Goal: Check status: Check status

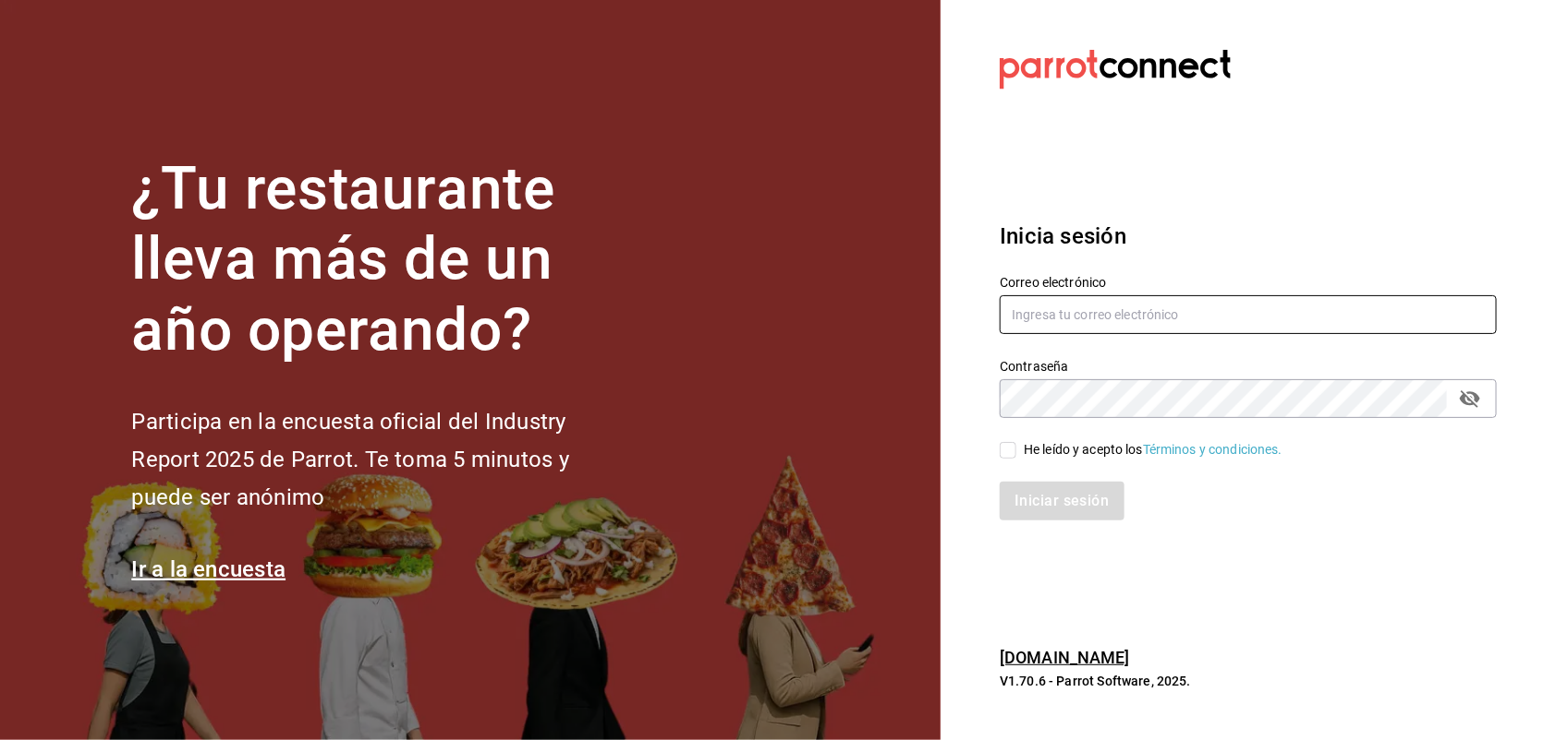
type input "[PERSON_NAME][EMAIL_ADDRESS][PERSON_NAME][DOMAIN_NAME]"
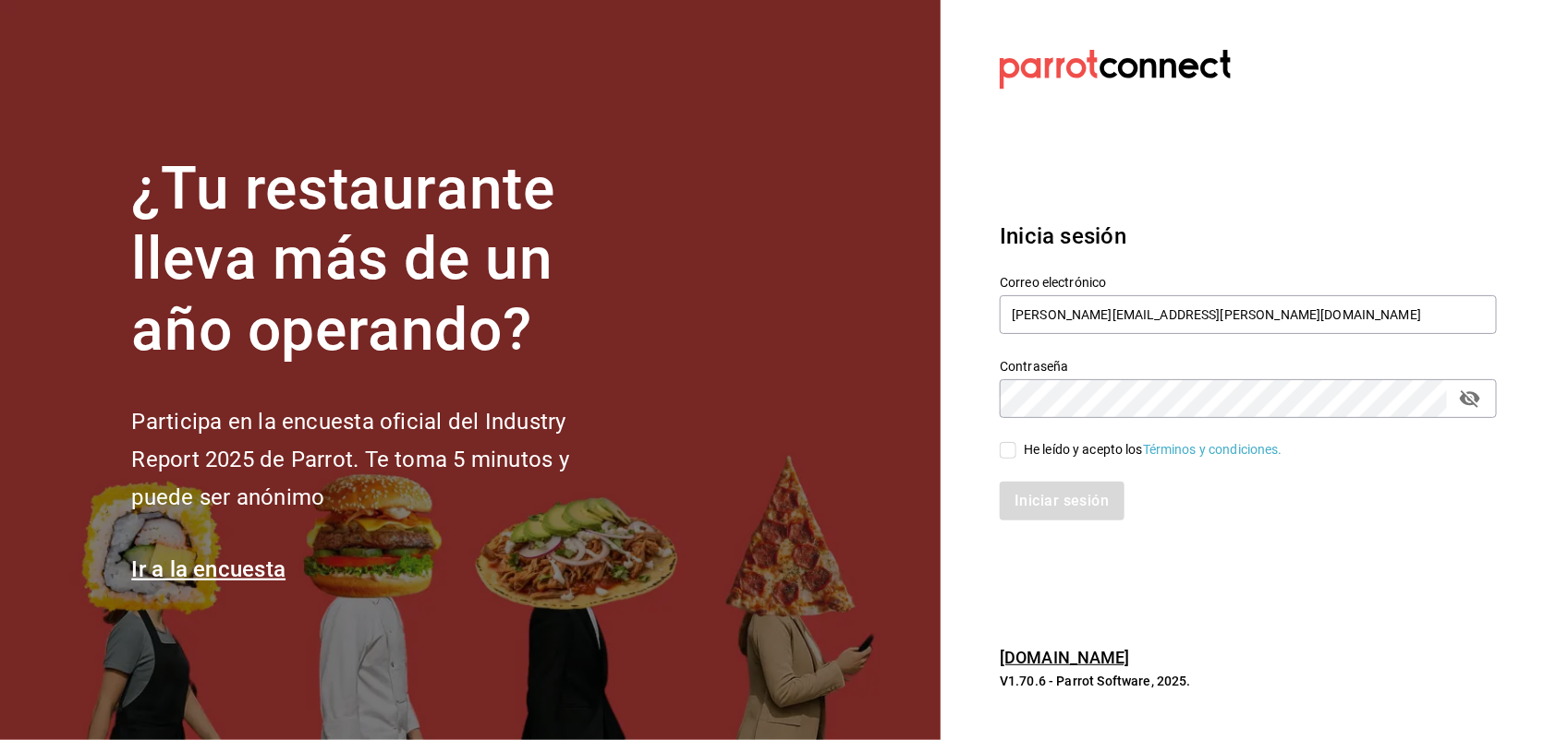
click at [1027, 439] on div "He leído y acepto los Términos y condiciones." at bounding box center [1236, 439] width 519 height 43
click at [1000, 449] on input "He leído y acepto los Términos y condiciones." at bounding box center [1008, 451] width 17 height 17
click at [1021, 449] on span "He leído y acepto los Términos y condiciones." at bounding box center [1148, 450] width 266 height 20
click at [1016, 449] on input "He leído y acepto los Términos y condiciones." at bounding box center [1008, 451] width 17 height 17
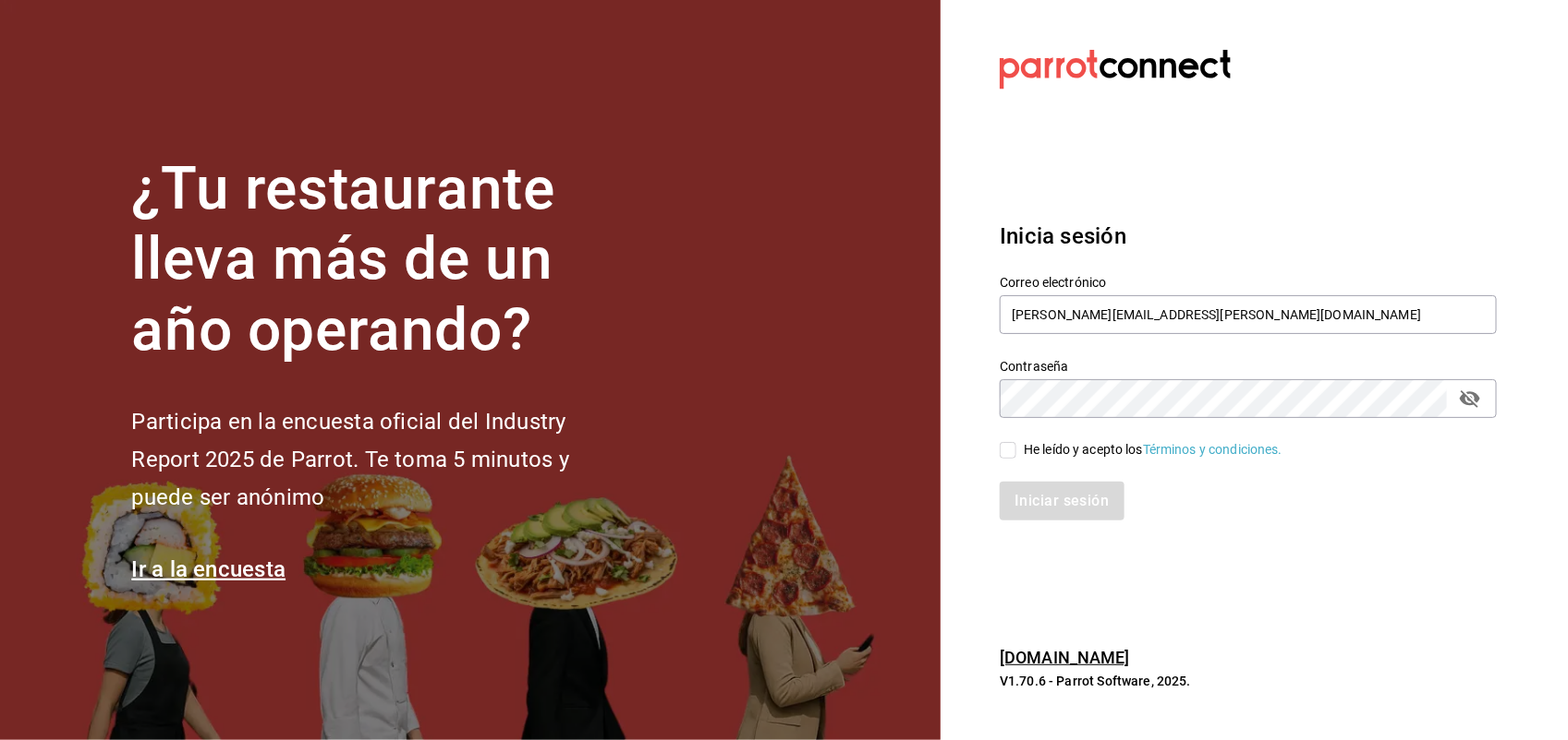
click at [1005, 457] on input "He leído y acepto los Términos y condiciones." at bounding box center [1008, 451] width 17 height 17
checkbox input "true"
click at [1033, 496] on button "Iniciar sesión" at bounding box center [1062, 501] width 126 height 39
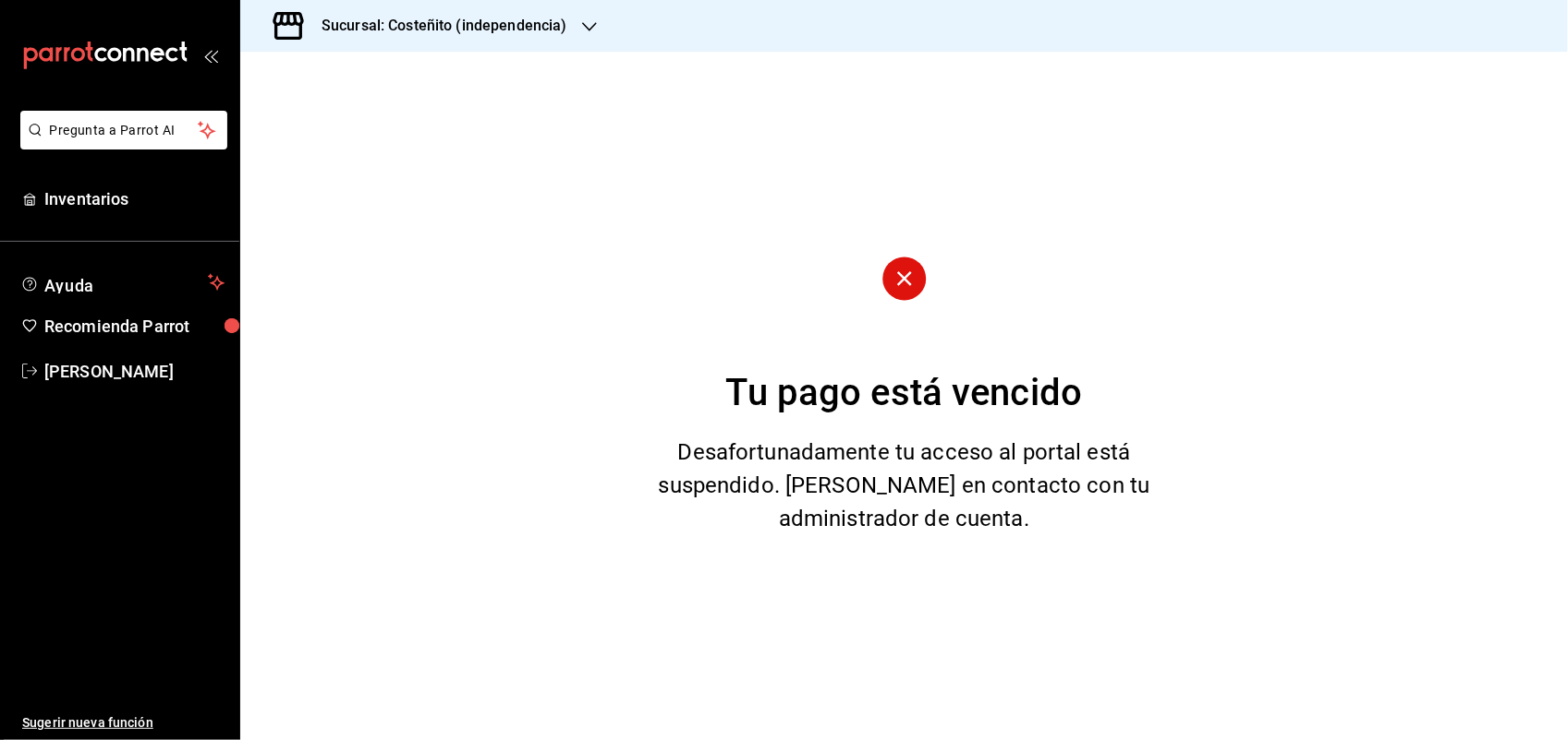
click at [391, 30] on h3 "Sucursal: Costeñito (independencia)" at bounding box center [436, 26] width 260 height 22
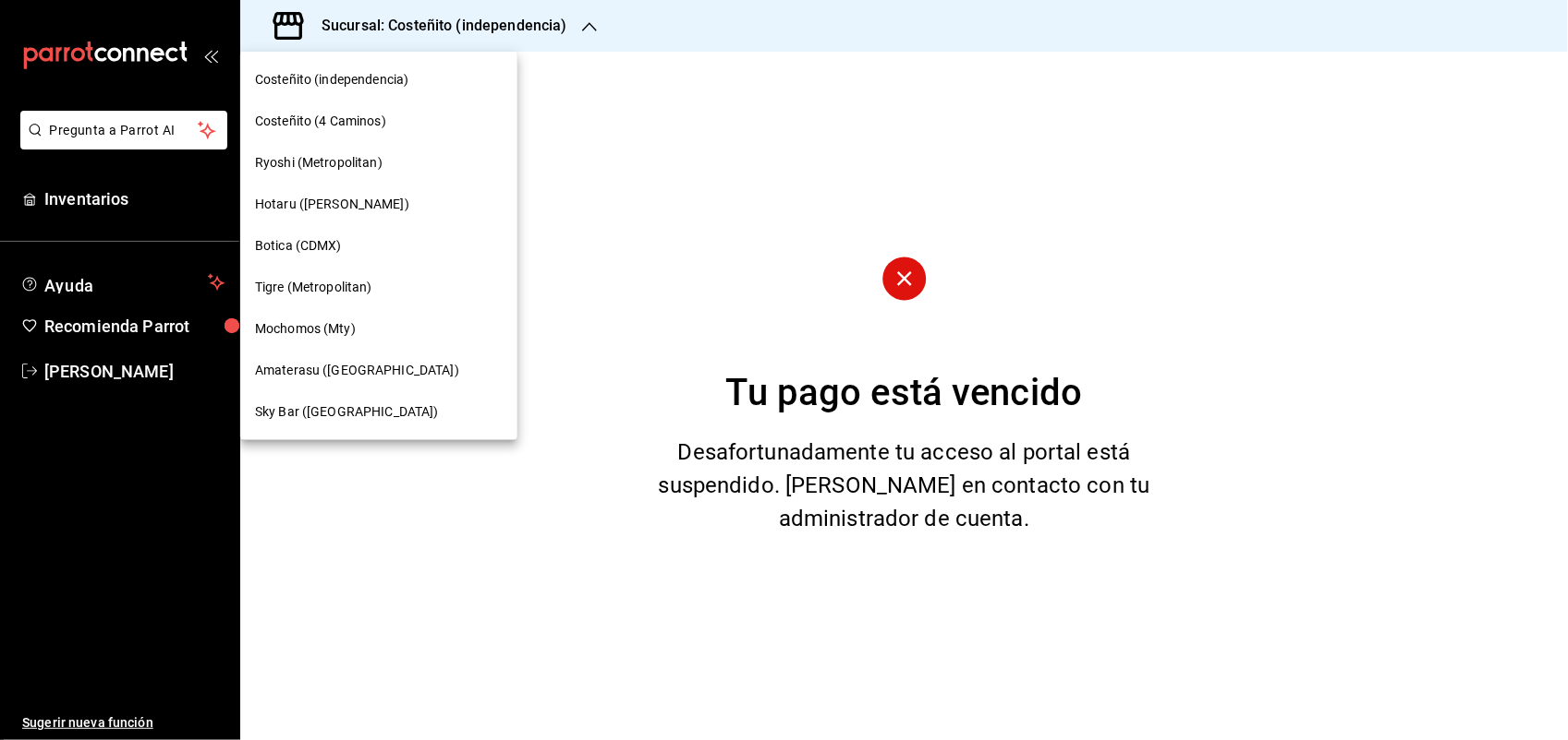
click at [358, 326] on div "Mochomos (Mty)" at bounding box center [379, 329] width 248 height 20
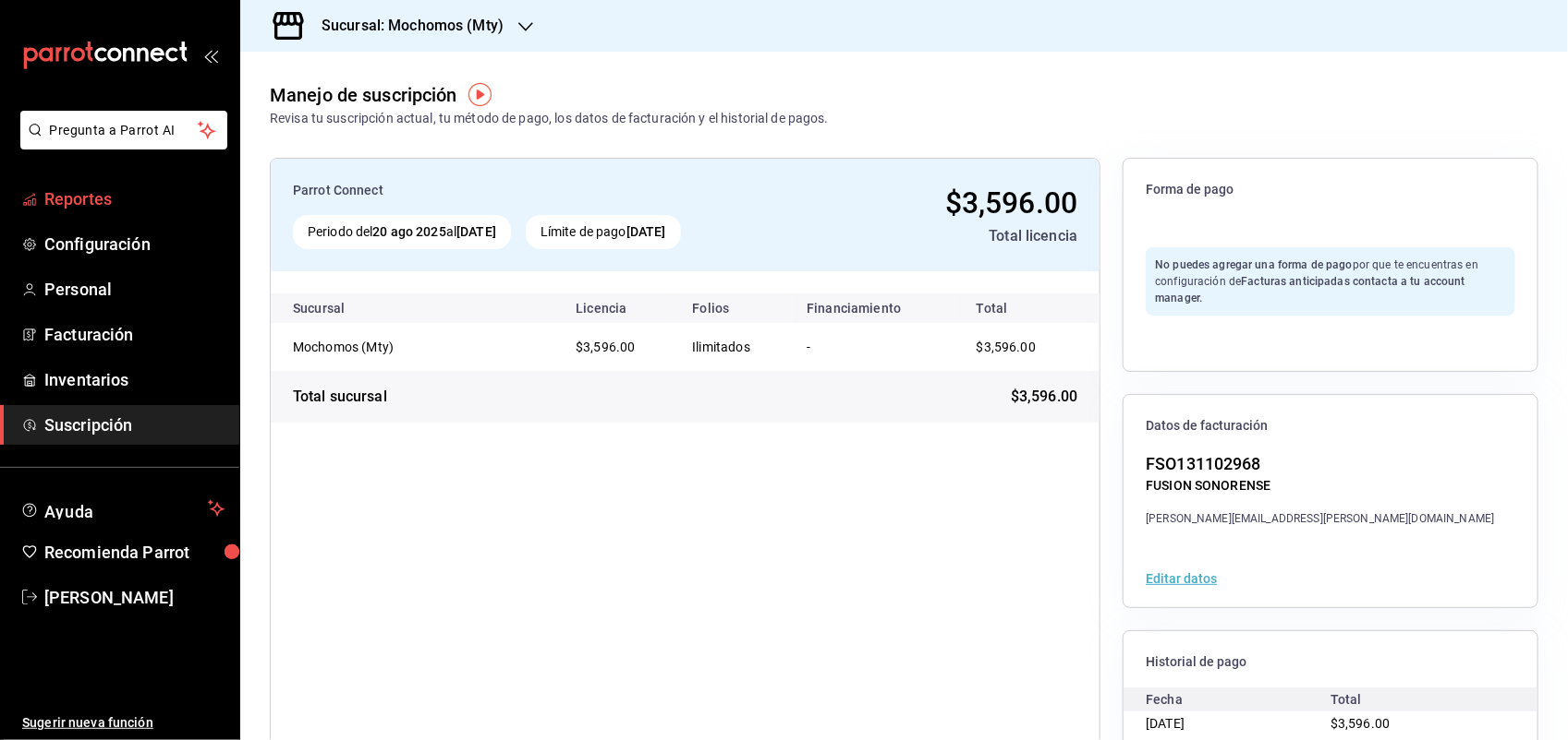
click at [131, 196] on span "Reportes" at bounding box center [134, 198] width 180 height 25
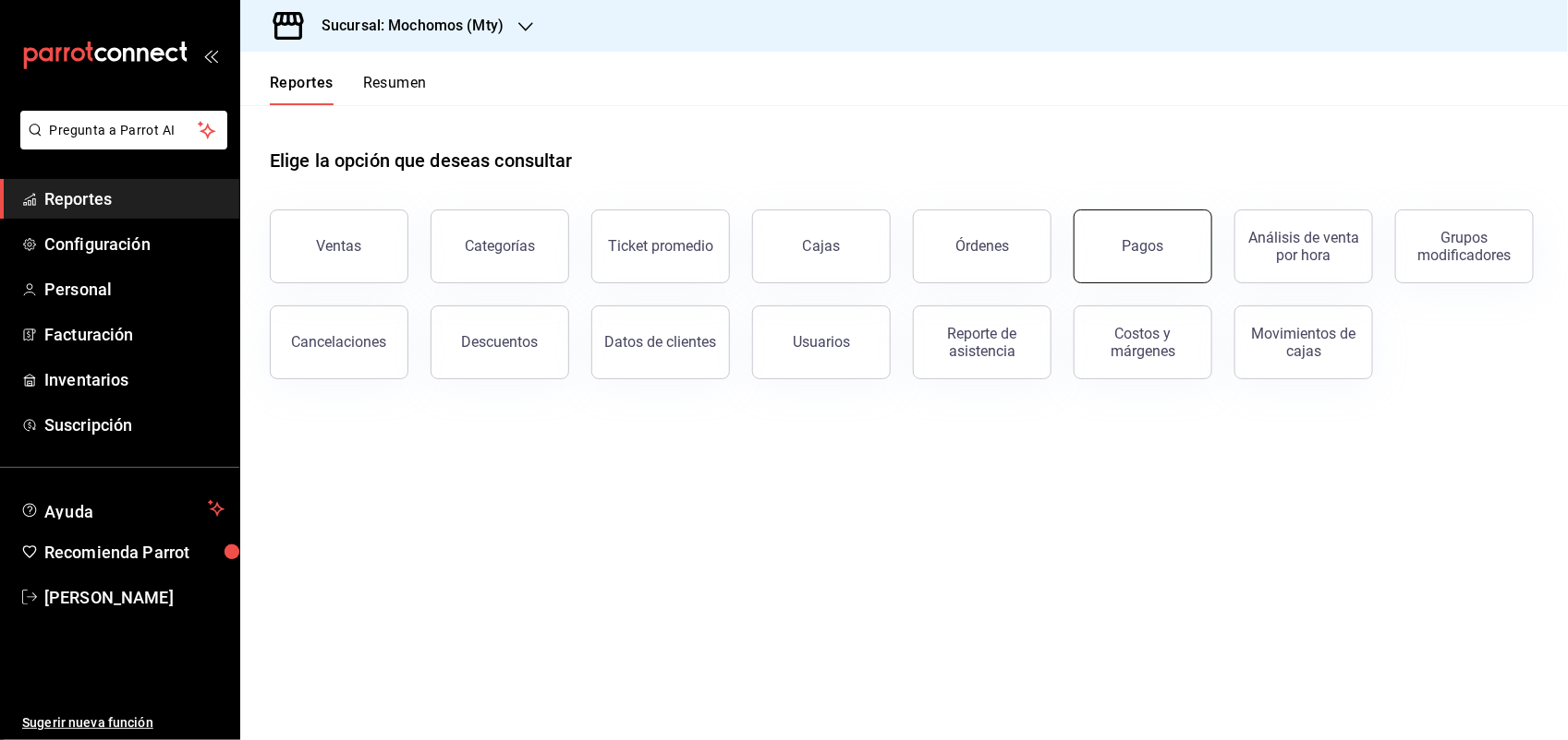
click at [1097, 235] on button "Pagos" at bounding box center [1142, 247] width 139 height 74
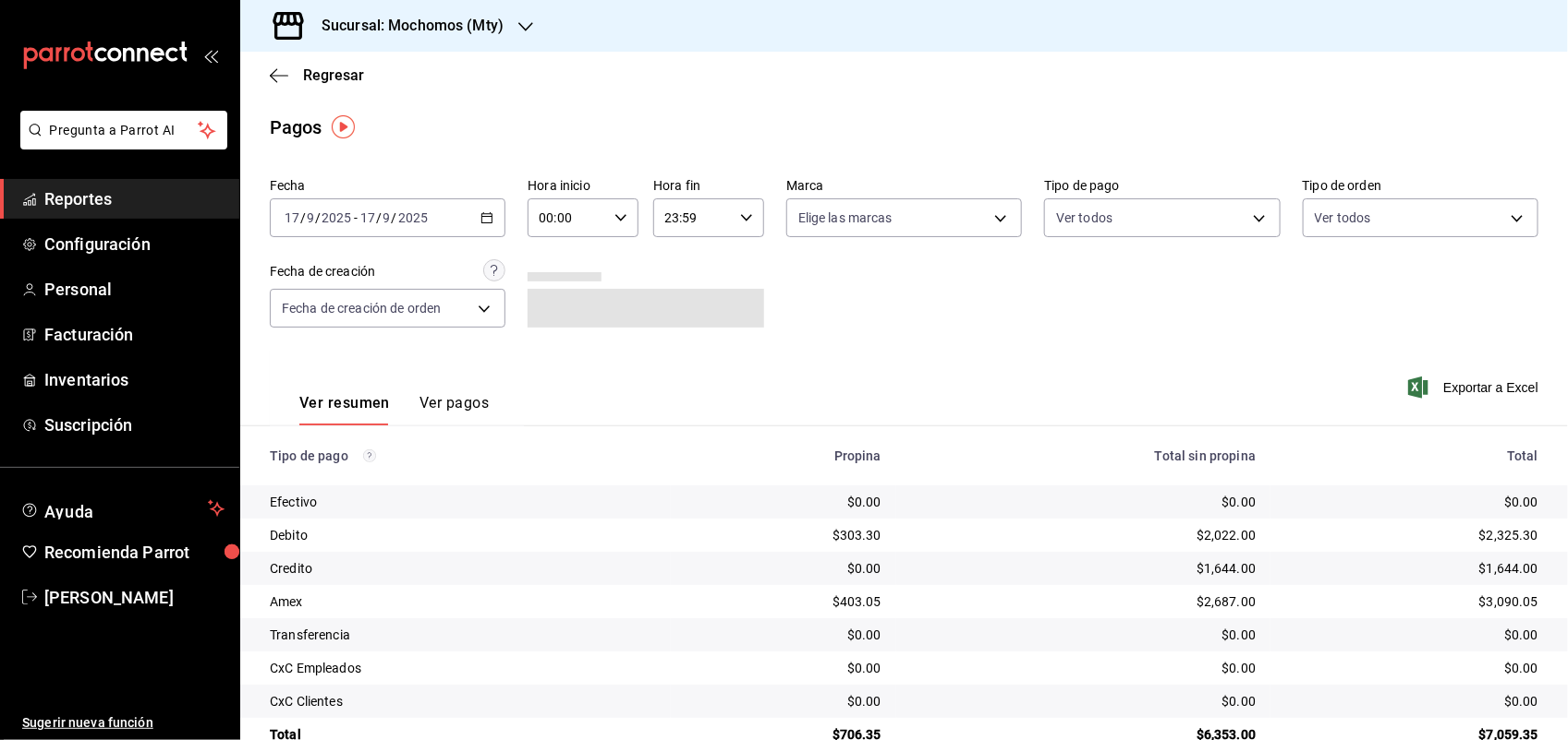
click at [480, 214] on icon "button" at bounding box center [487, 218] width 13 height 13
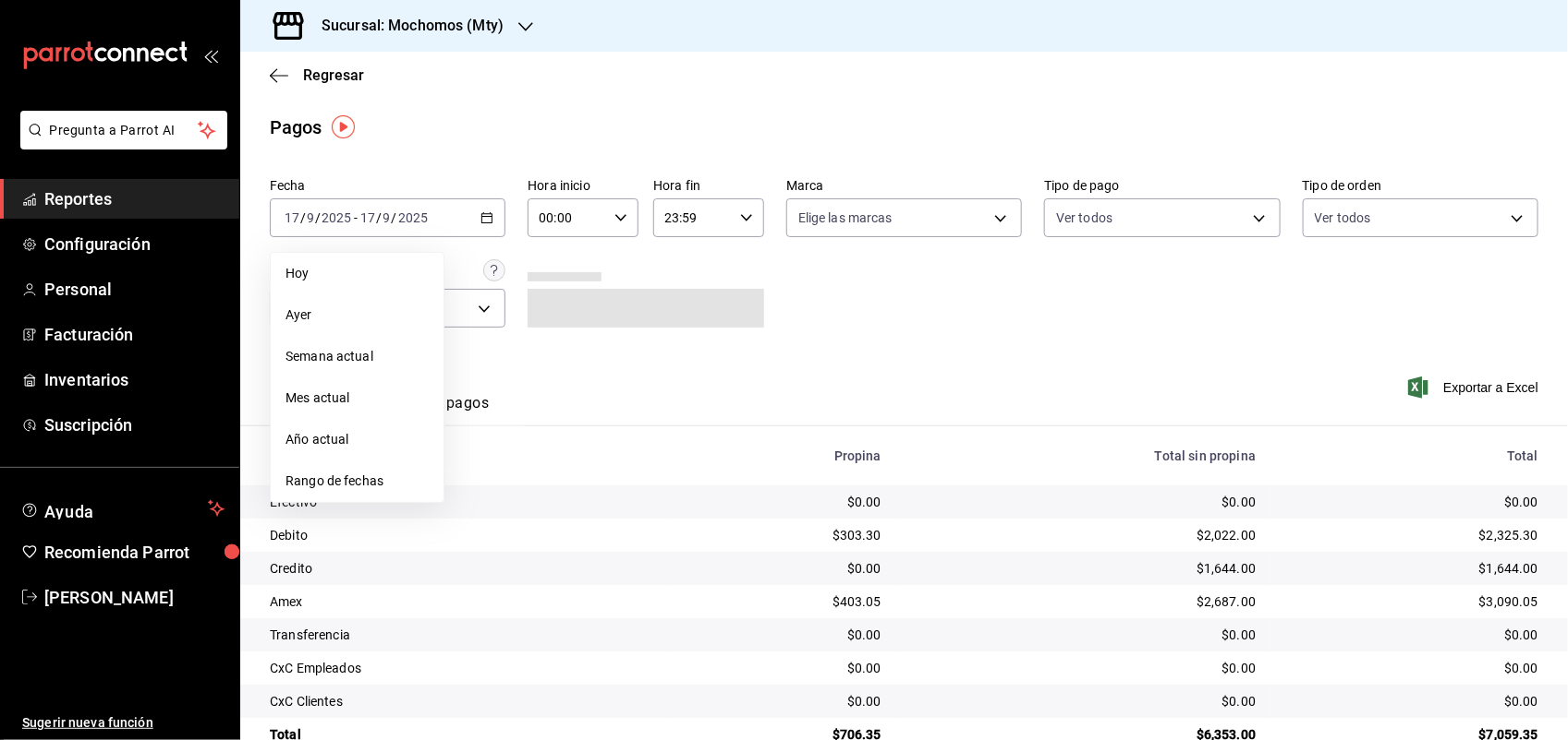
click at [469, 385] on div "Ver resumen Ver pagos" at bounding box center [378, 399] width 218 height 54
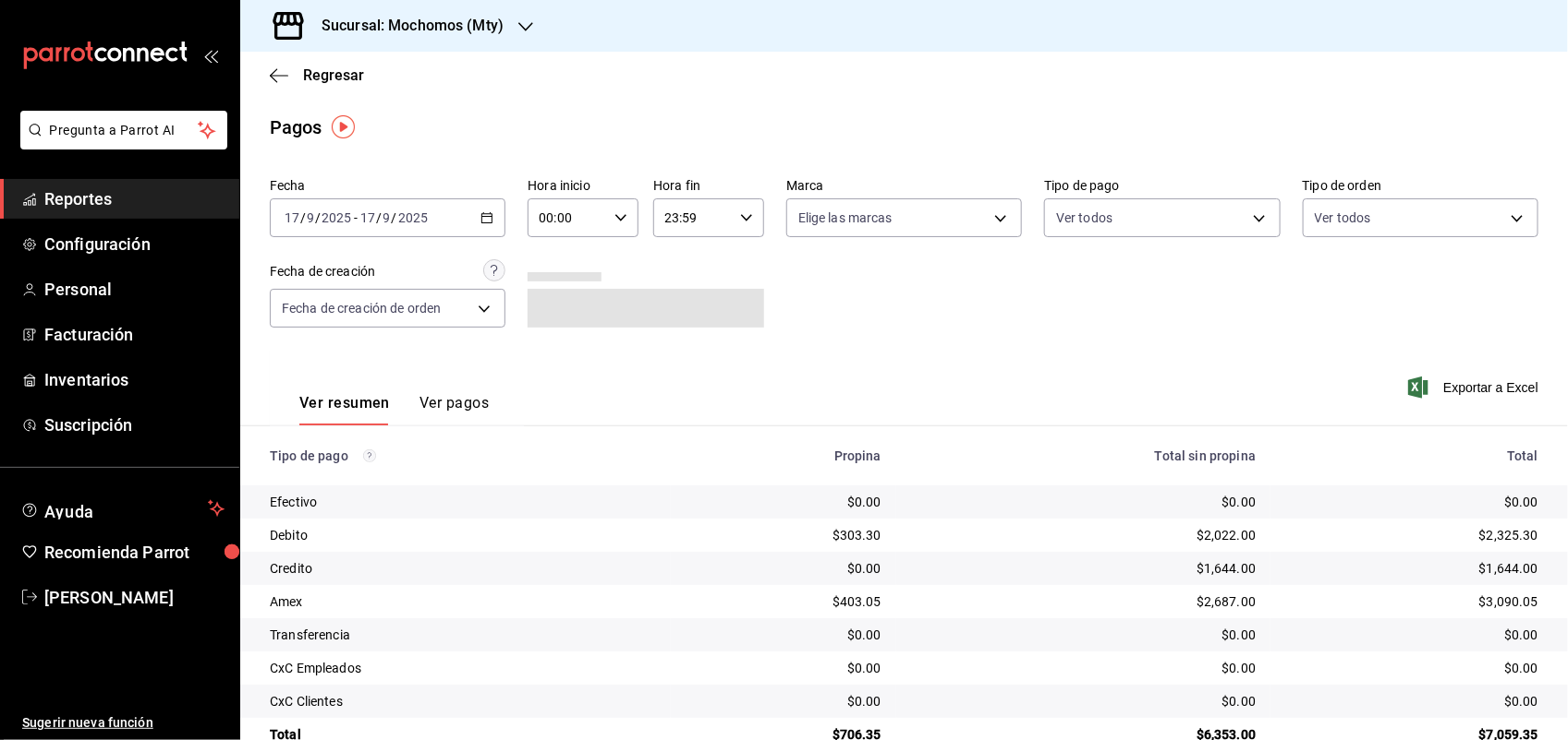
click at [468, 414] on button "Ver pagos" at bounding box center [453, 409] width 69 height 31
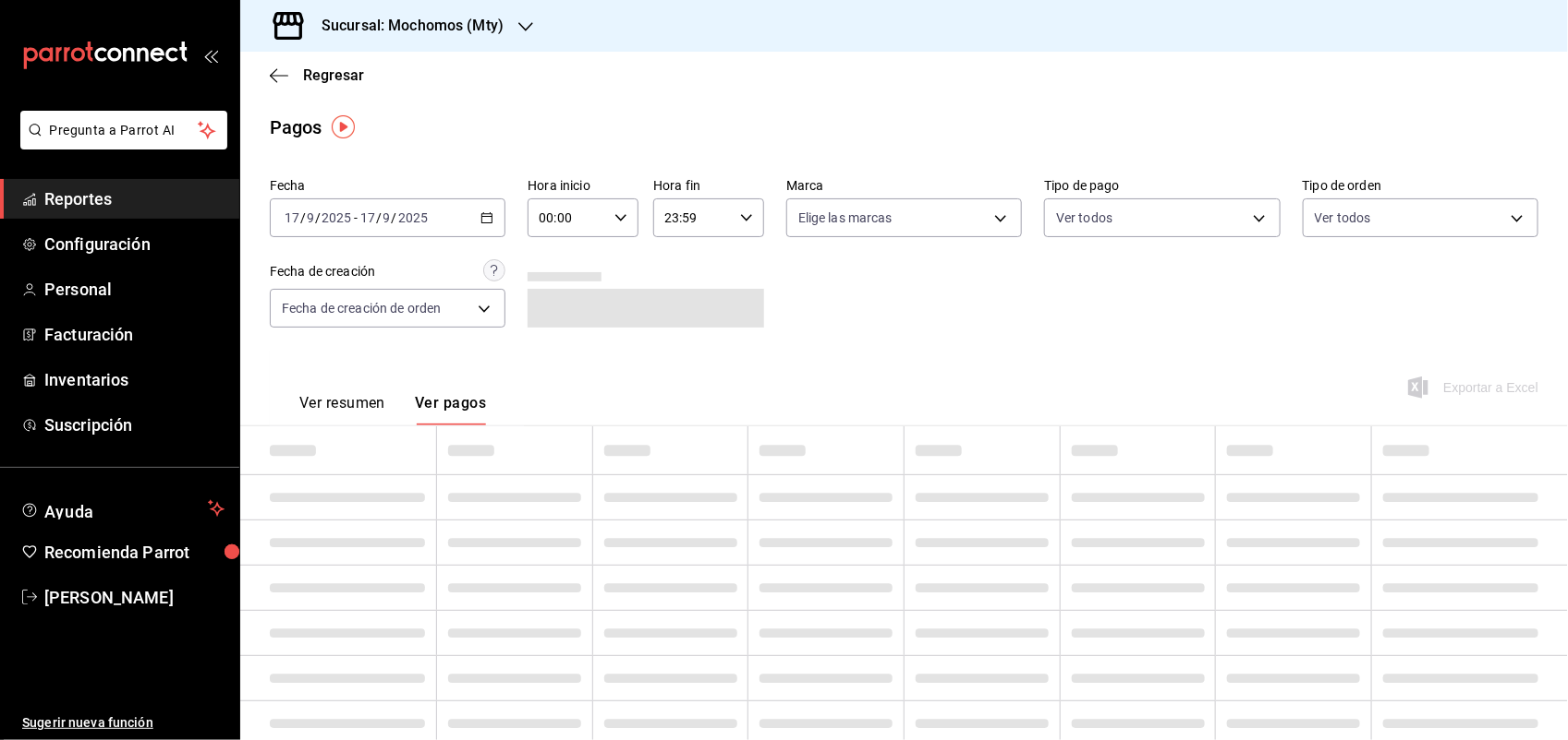
click at [486, 228] on div "2025-09-17 17 / 9 / 2025 - 2025-09-17 17 / 9 / 2025" at bounding box center [387, 217] width 235 height 39
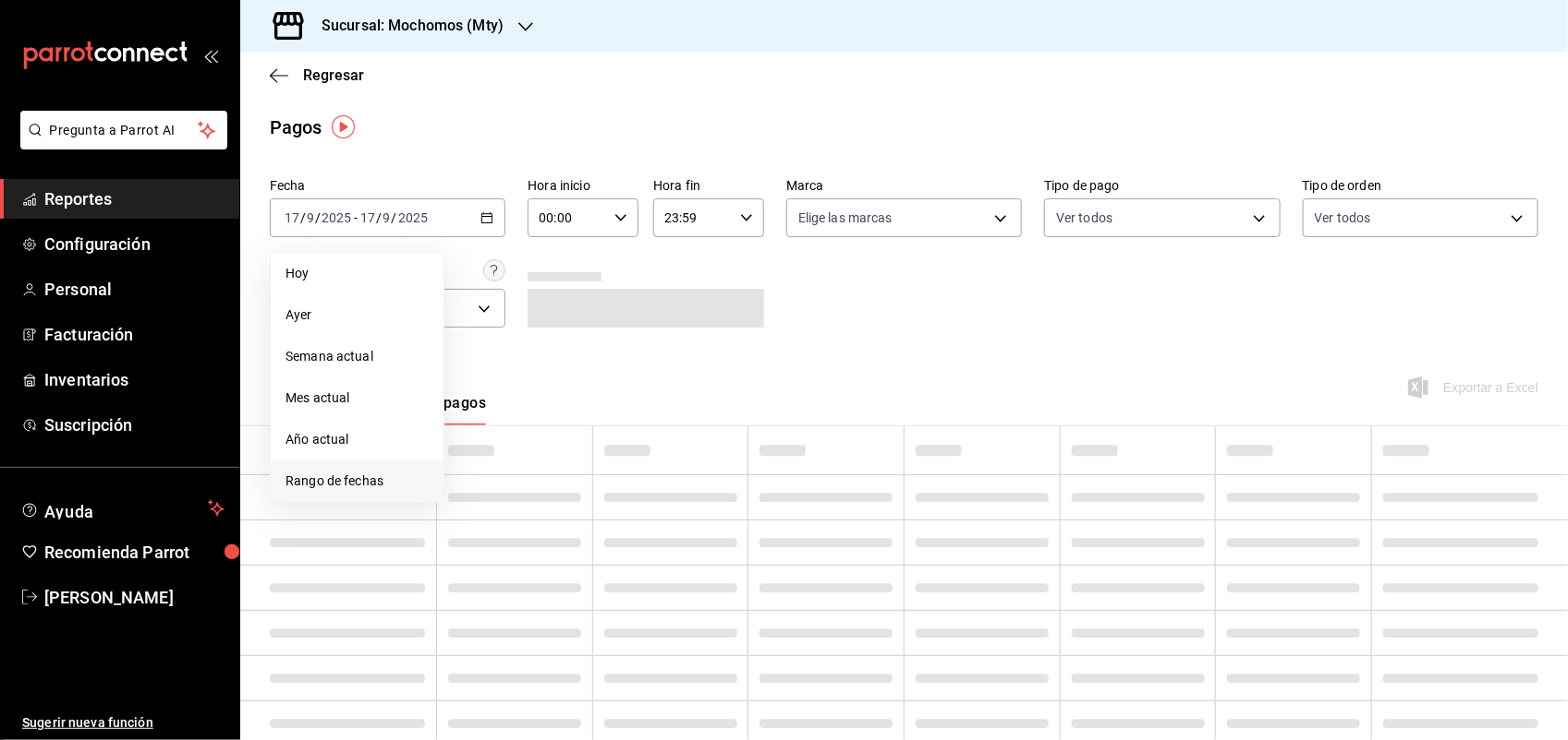
click at [378, 476] on span "Rango de fechas" at bounding box center [357, 481] width 143 height 20
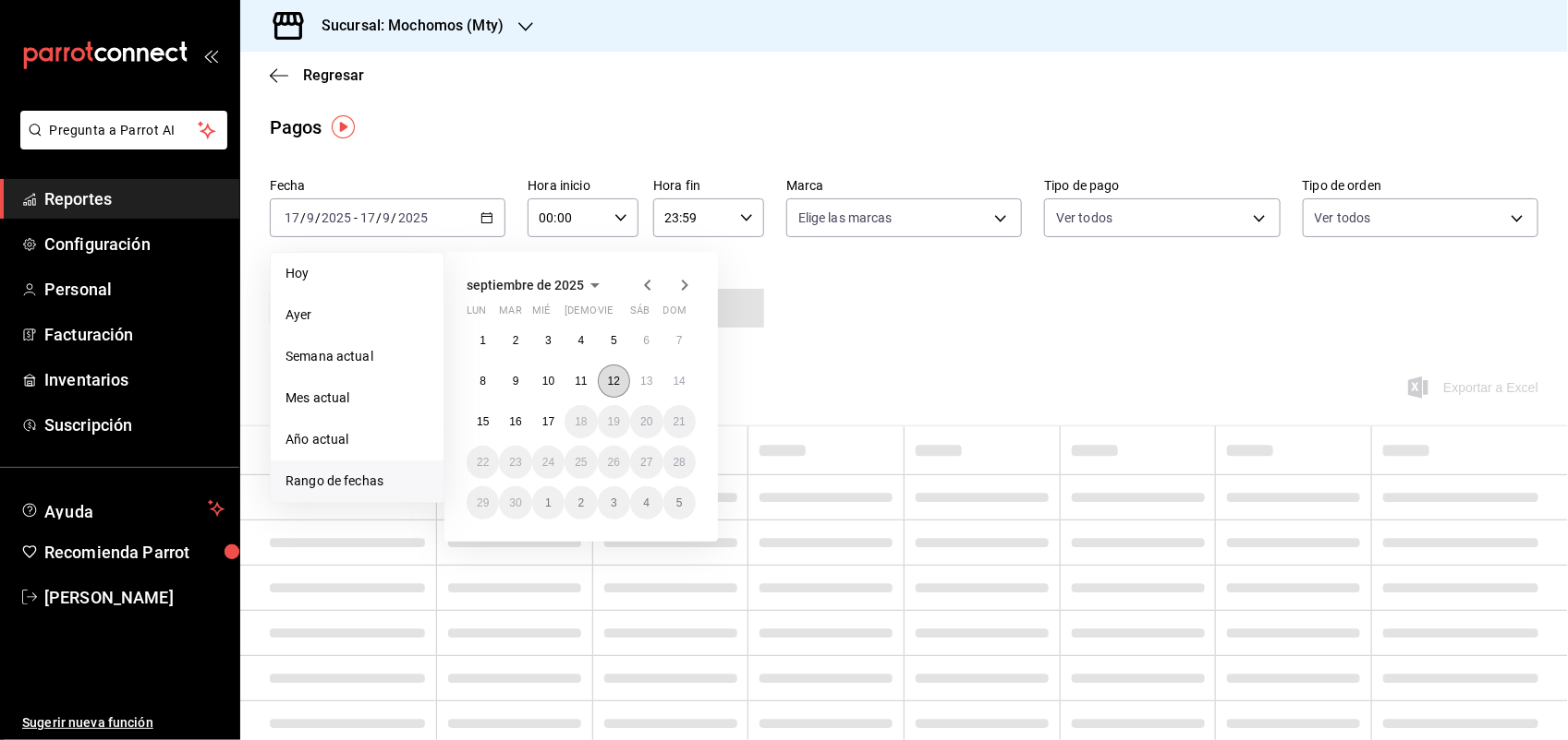
click at [608, 395] on button "12" at bounding box center [614, 381] width 32 height 33
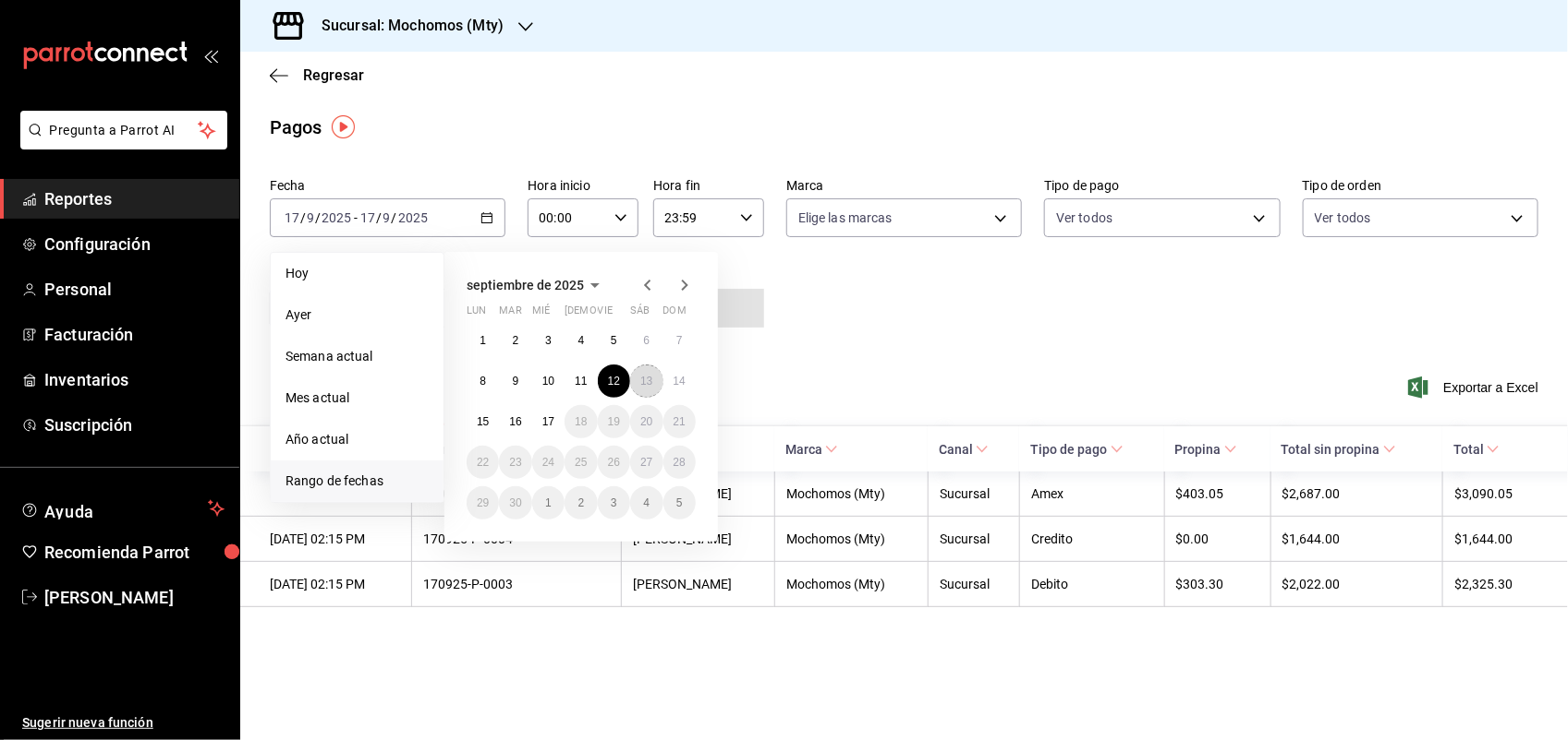
click at [647, 383] on abbr "13" at bounding box center [646, 382] width 12 height 13
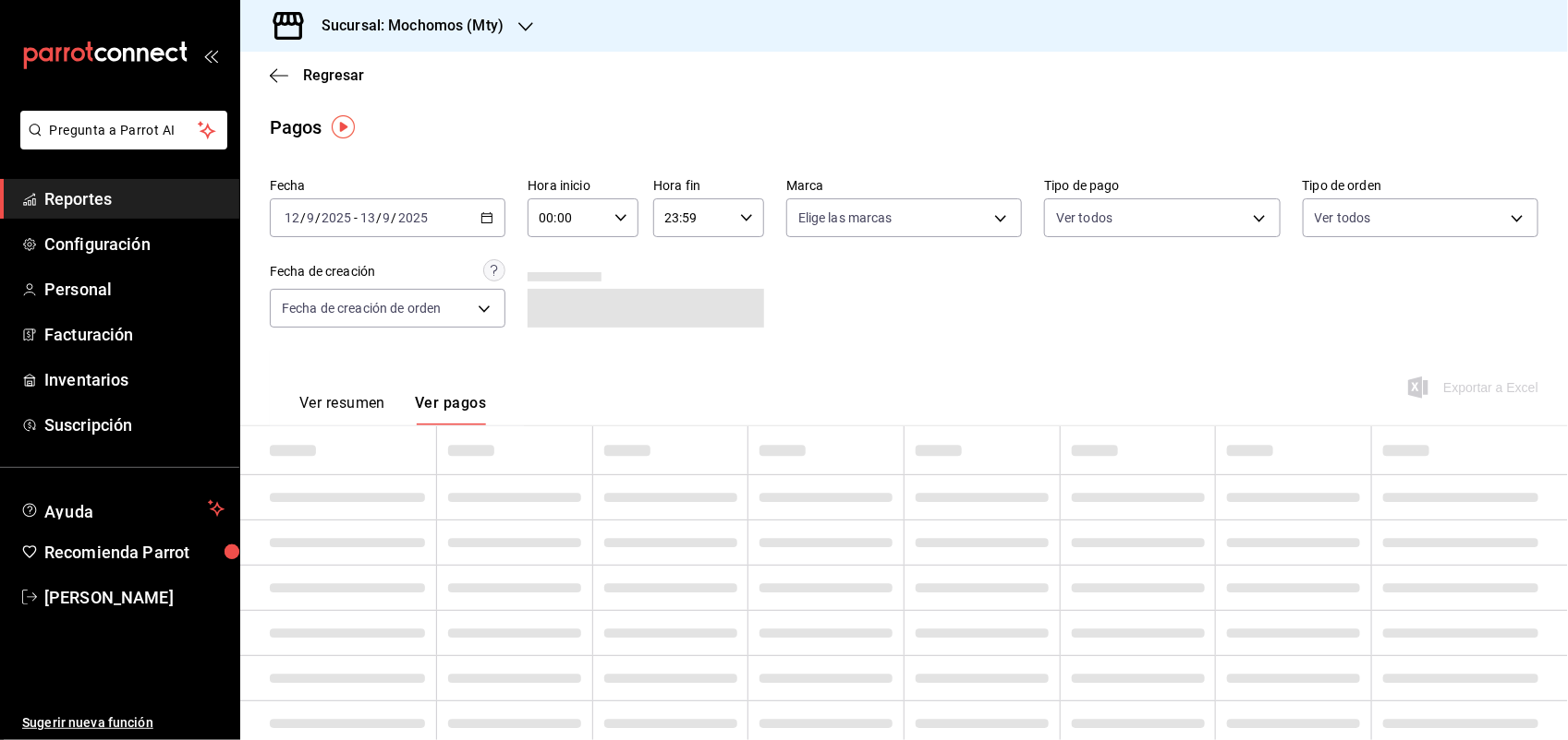
click at [617, 222] on icon "button" at bounding box center [621, 218] width 13 height 13
click at [548, 261] on button "05" at bounding box center [552, 255] width 47 height 37
type input "05:00"
click at [731, 210] on div at bounding box center [784, 370] width 1568 height 740
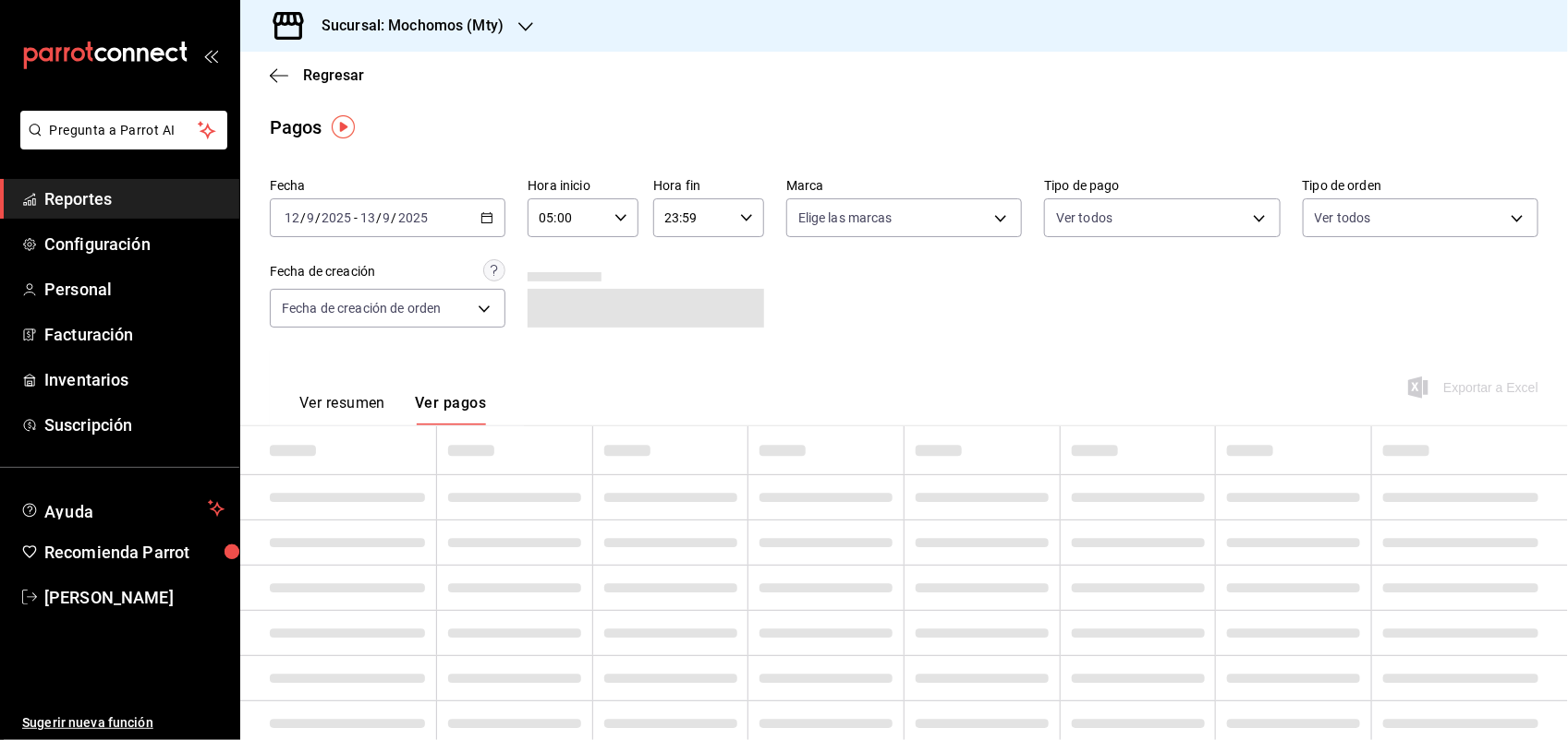
click at [740, 213] on icon "button" at bounding box center [746, 218] width 13 height 13
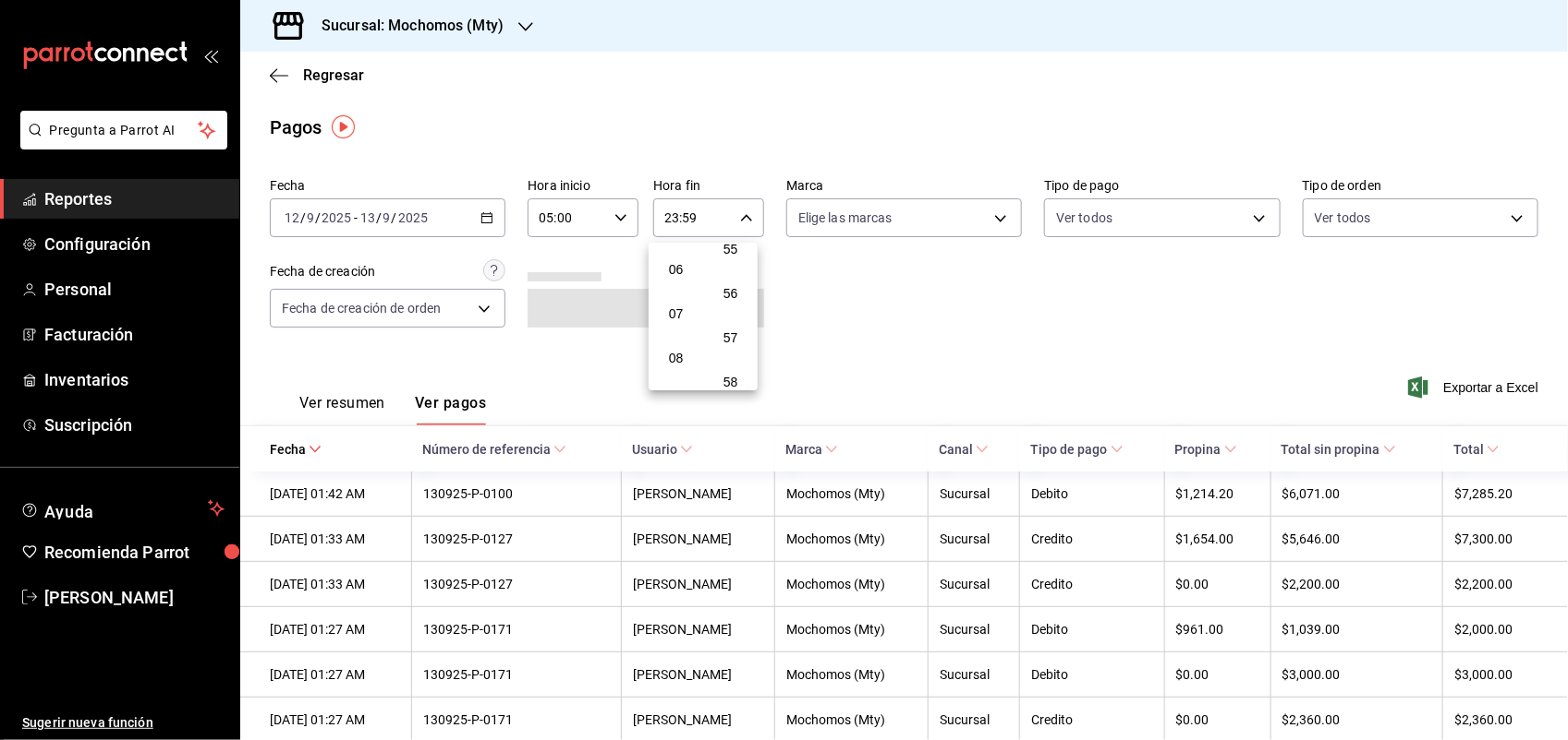
scroll to position [200, 0]
click at [676, 279] on span "05" at bounding box center [675, 286] width 25 height 15
type input "05:59"
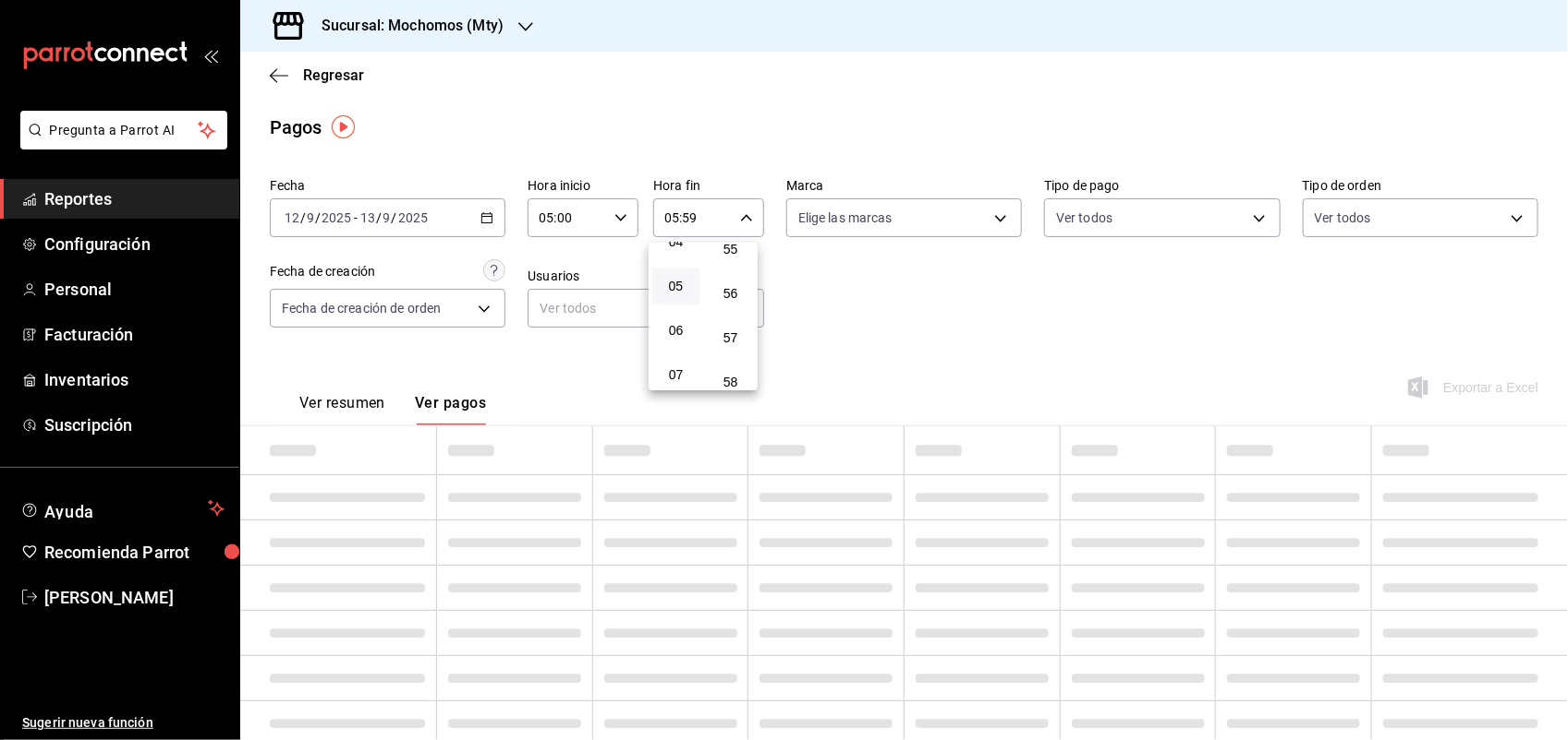
click at [999, 337] on div at bounding box center [784, 370] width 1568 height 740
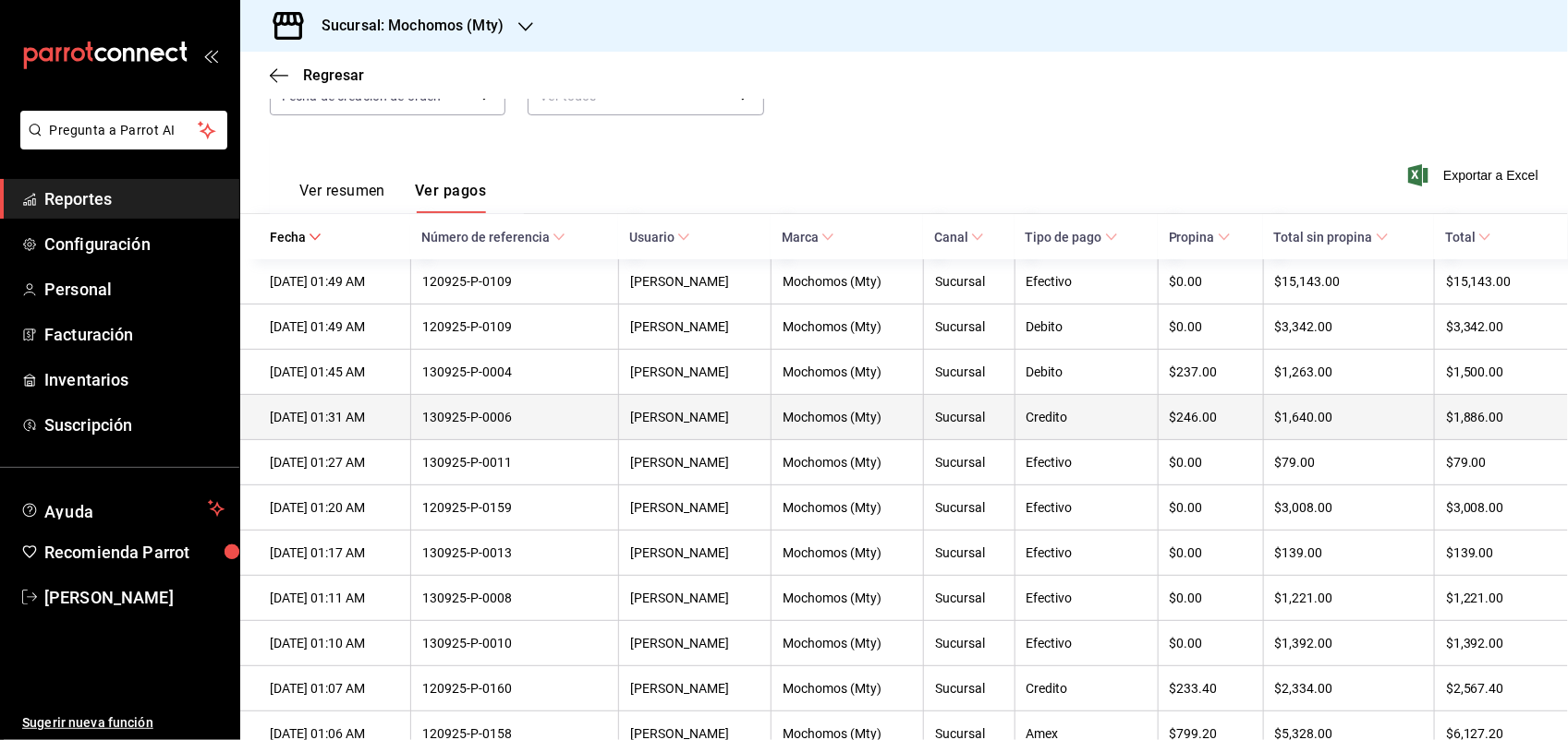
scroll to position [231, 0]
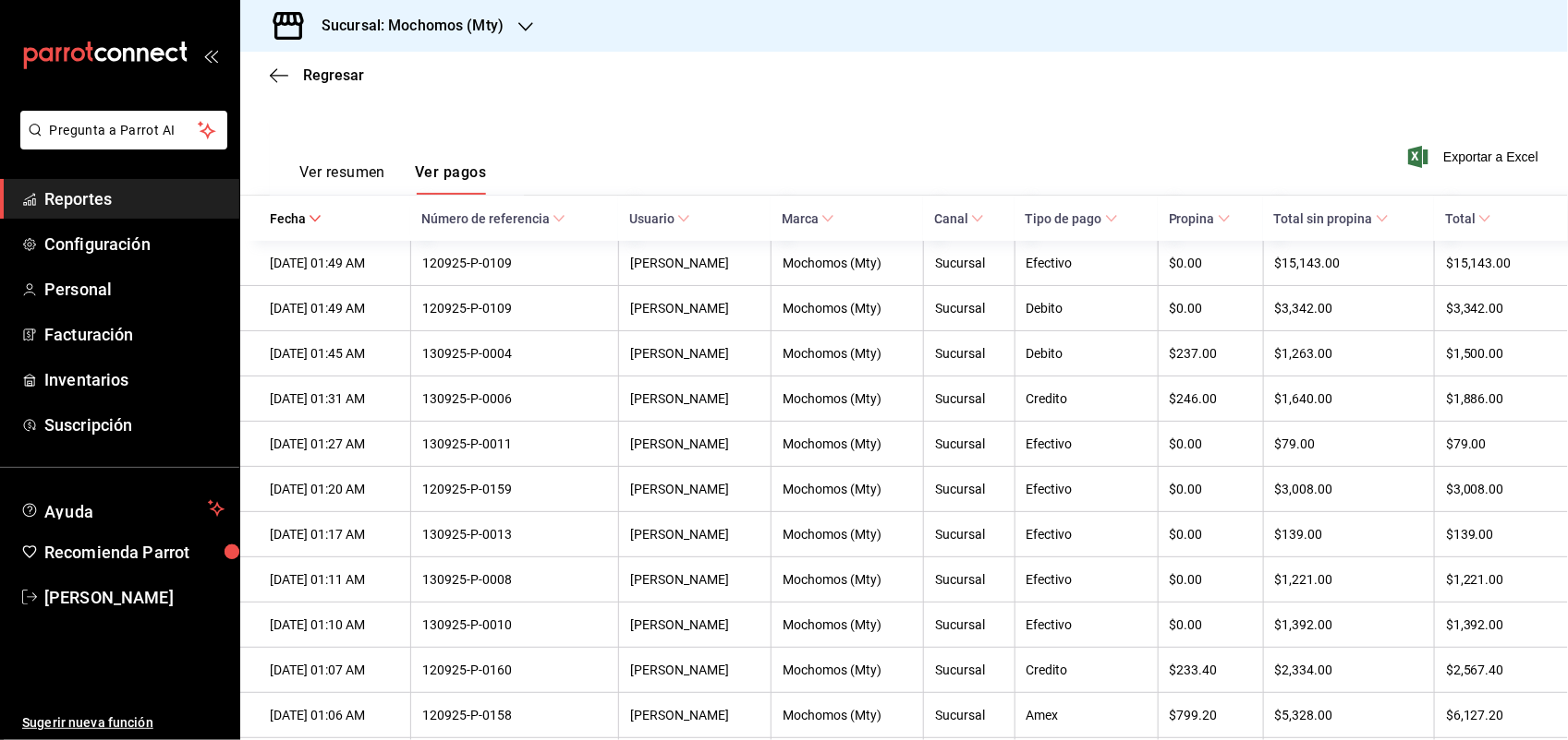
click at [1478, 213] on icon at bounding box center [1485, 219] width 13 height 13
click at [1479, 213] on icon at bounding box center [1486, 219] width 13 height 13
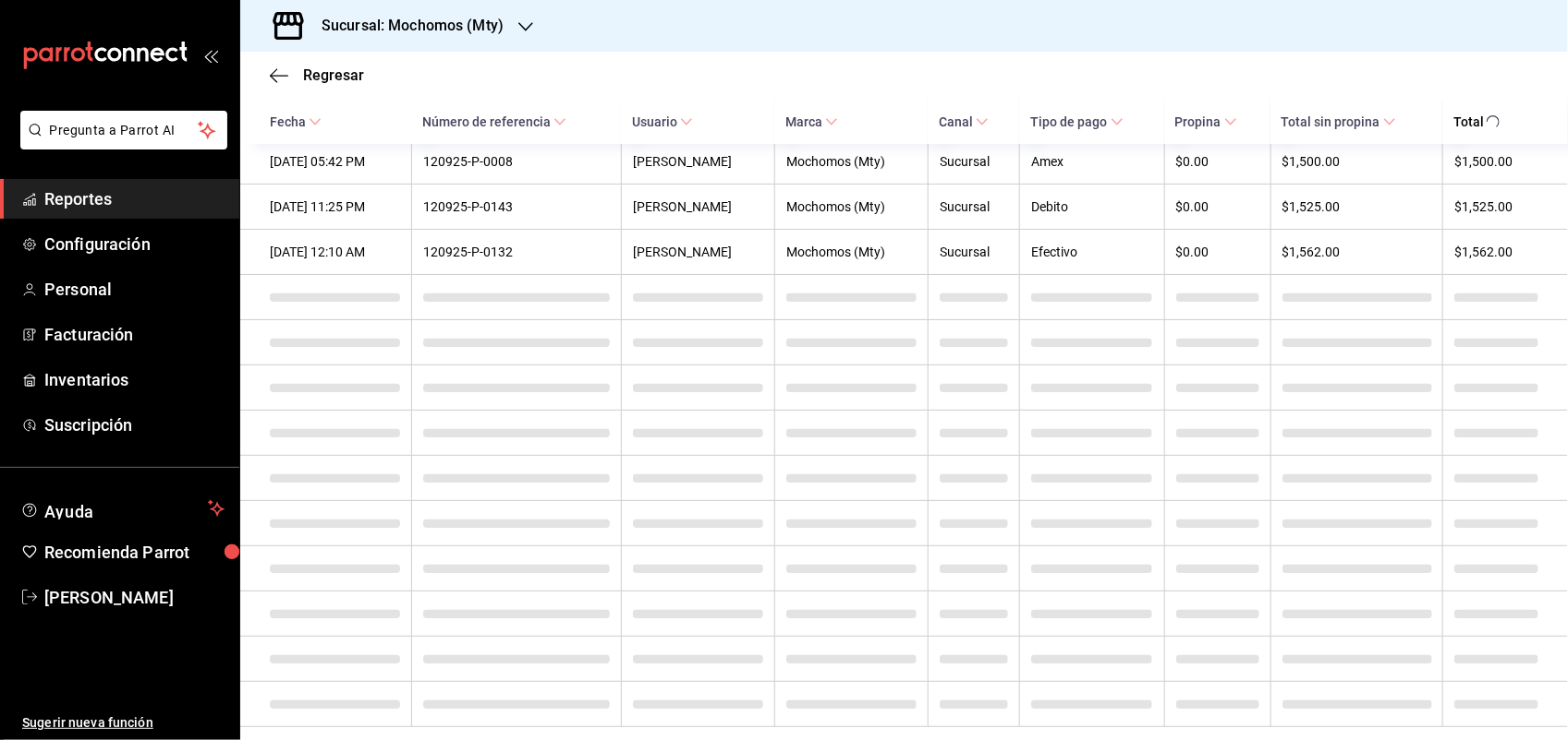
scroll to position [3039, 0]
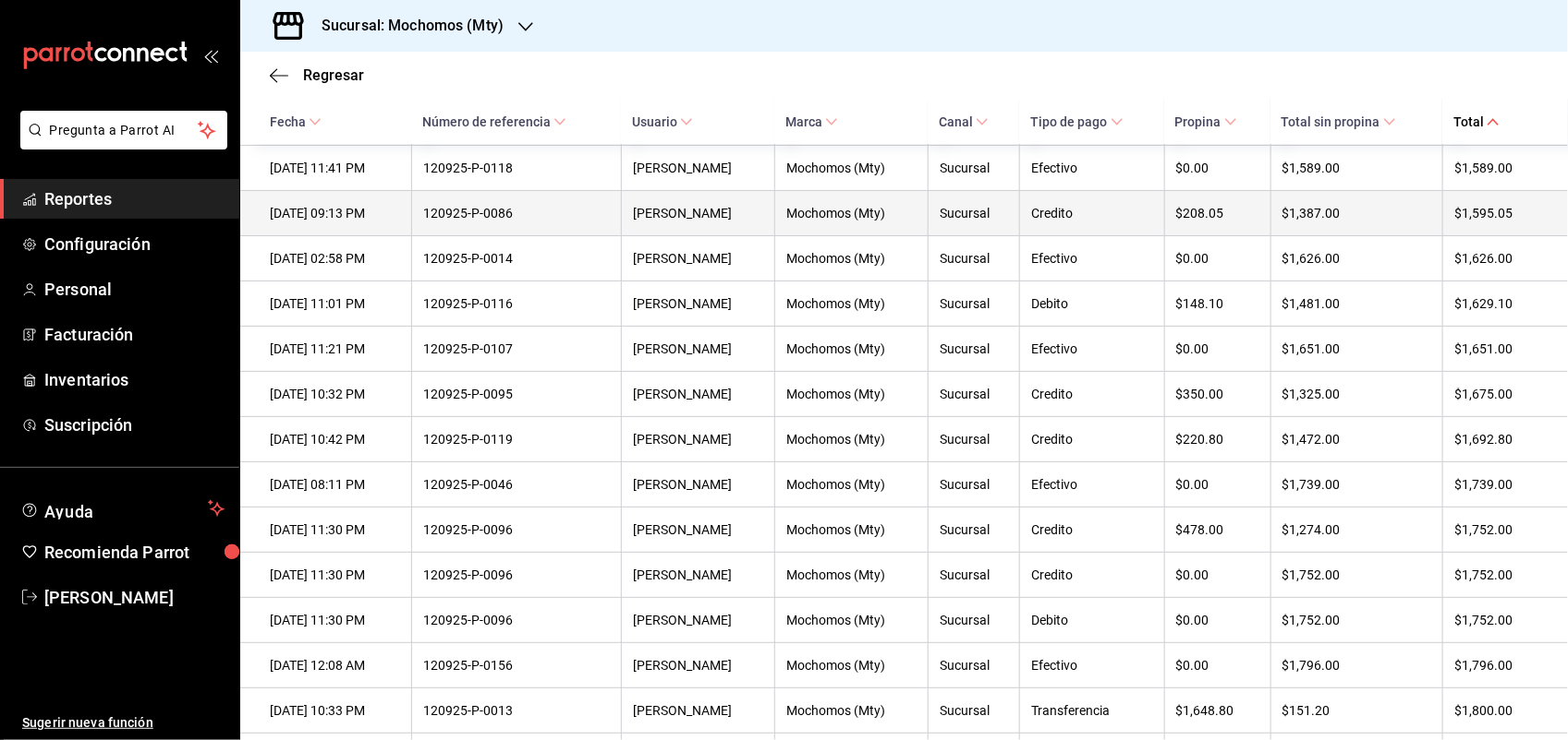
click at [1467, 220] on div "$1,595.05" at bounding box center [1495, 214] width 84 height 15
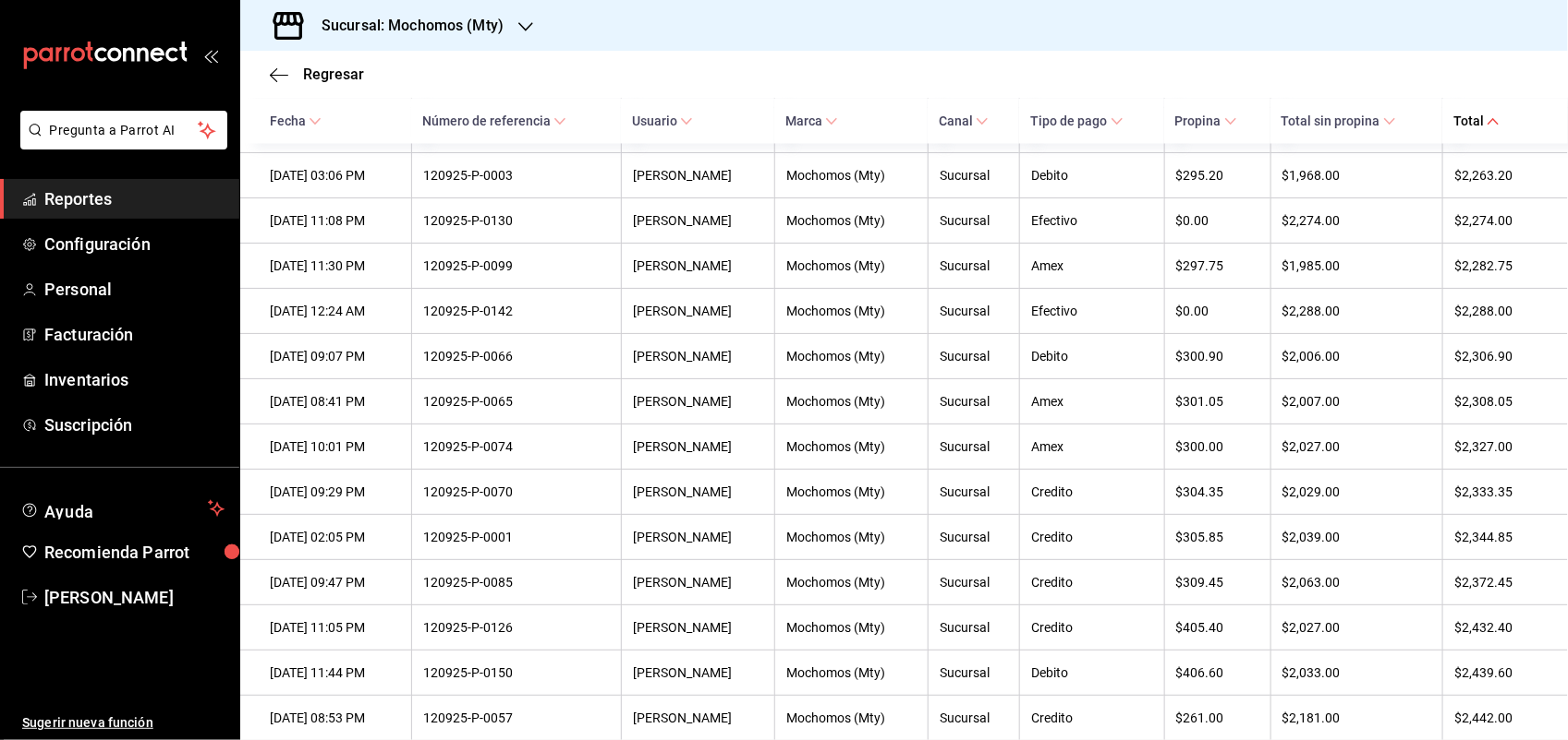
scroll to position [4792, 0]
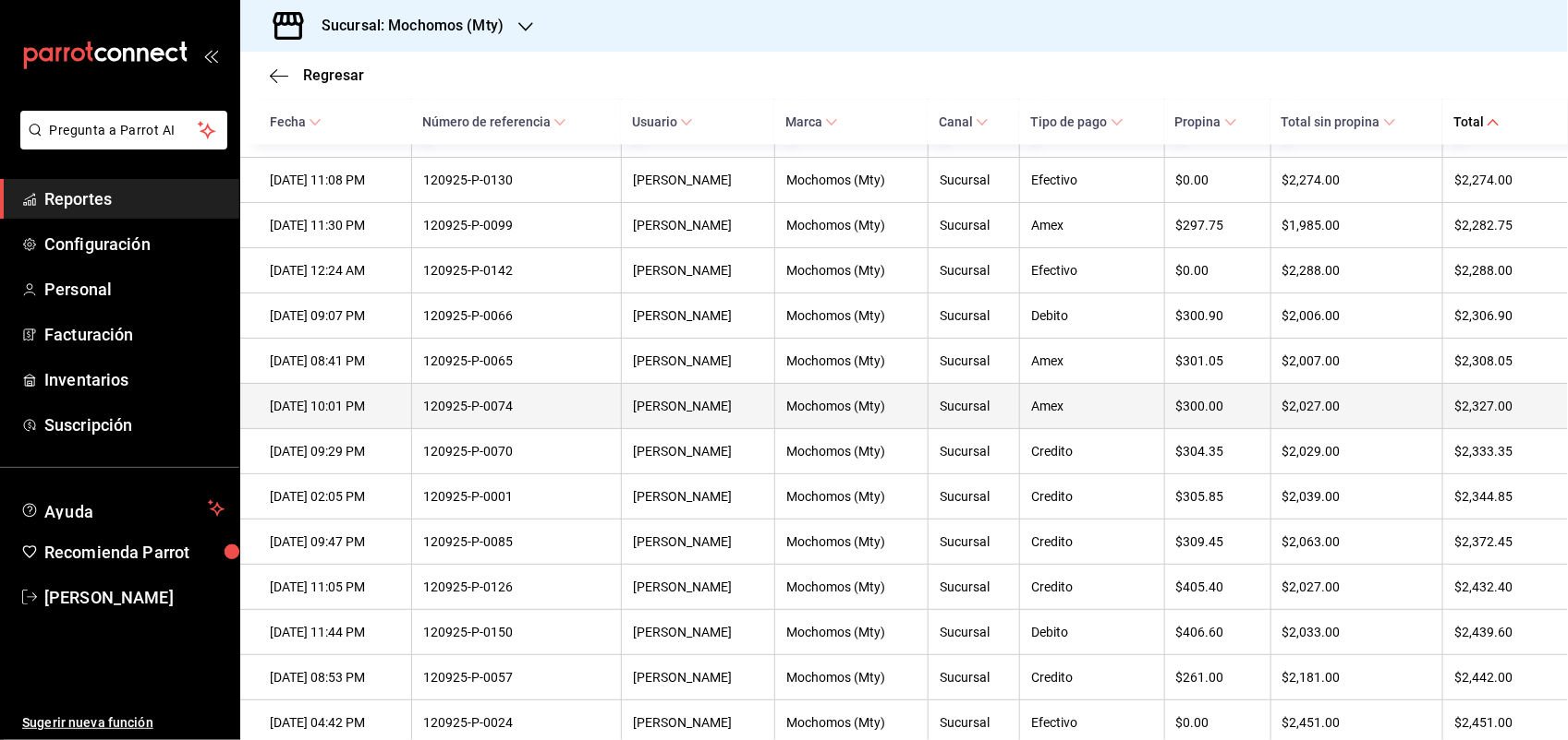
click at [1456, 414] on div "$2,327.00" at bounding box center [1495, 406] width 84 height 15
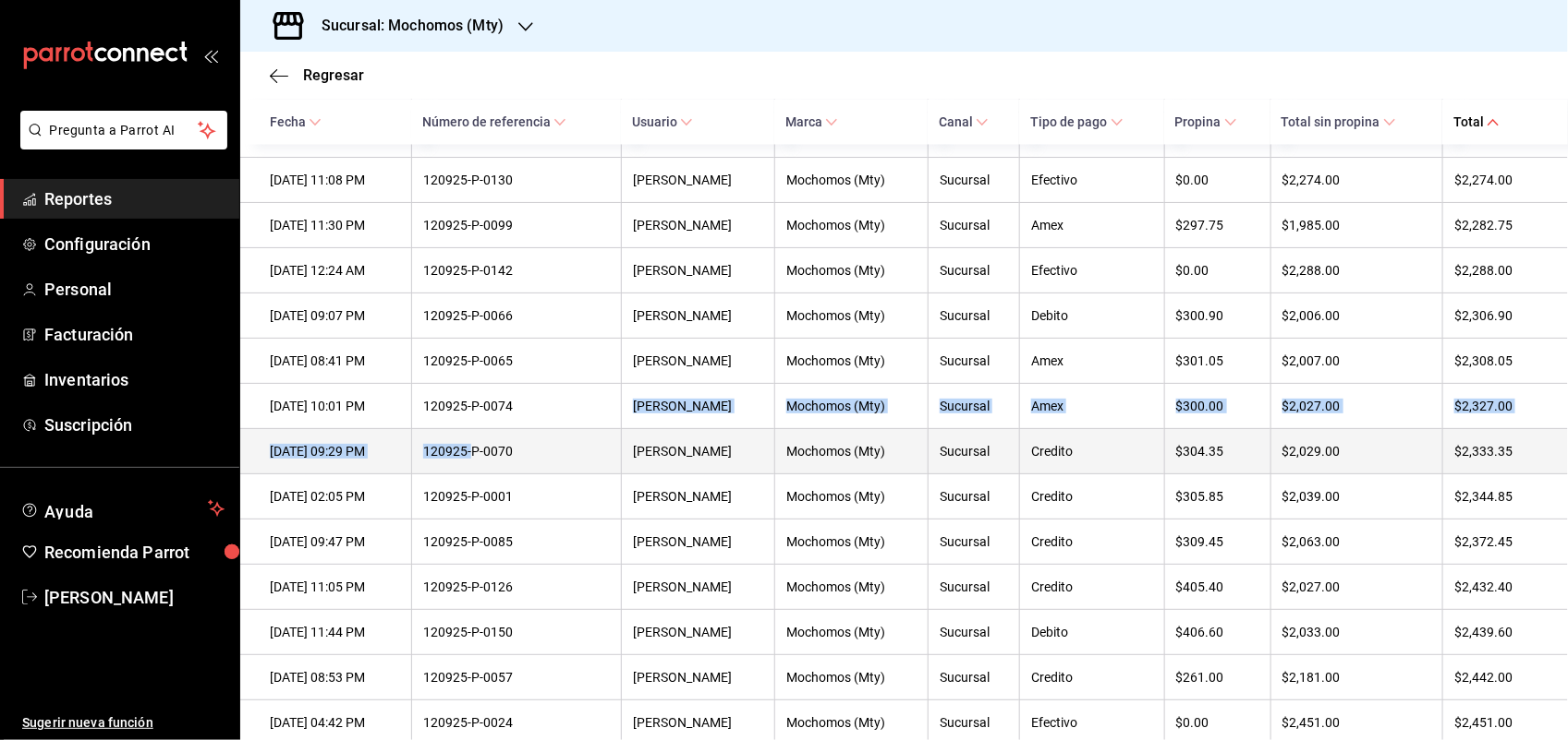
drag, startPoint x: 566, startPoint y: 584, endPoint x: 508, endPoint y: 600, distance: 60.2
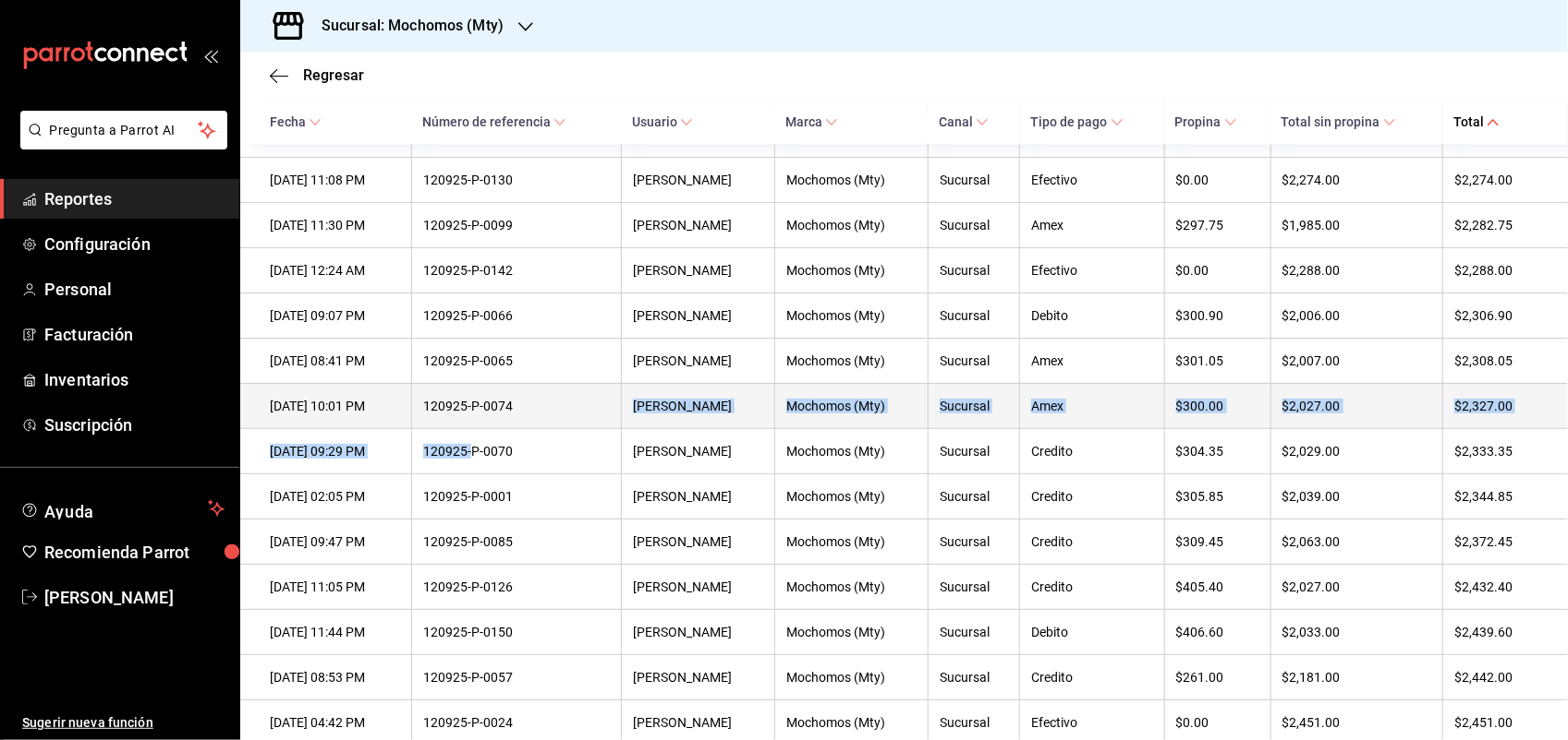
drag, startPoint x: 508, startPoint y: 600, endPoint x: 601, endPoint y: 589, distance: 93.6
click at [601, 429] on th "120925-P-0074" at bounding box center [516, 406] width 210 height 45
drag, startPoint x: 562, startPoint y: 565, endPoint x: 467, endPoint y: 577, distance: 95.8
click at [467, 429] on th "120925-P-0074" at bounding box center [516, 406] width 210 height 45
click at [467, 414] on div "120925-P-0074" at bounding box center [515, 406] width 186 height 15
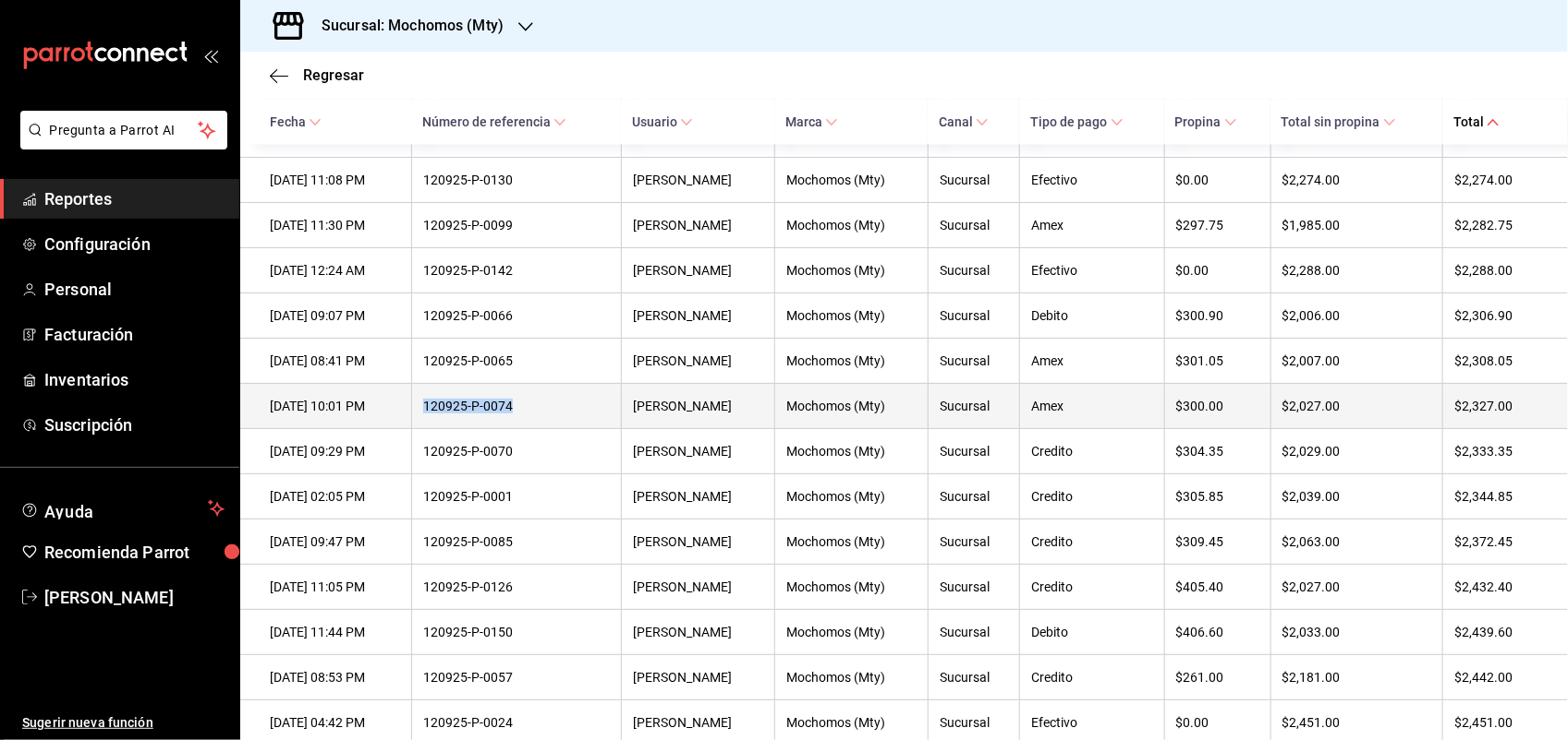
drag, startPoint x: 556, startPoint y: 583, endPoint x: 453, endPoint y: 589, distance: 103.2
click at [453, 429] on th "120925-P-0074" at bounding box center [516, 406] width 210 height 45
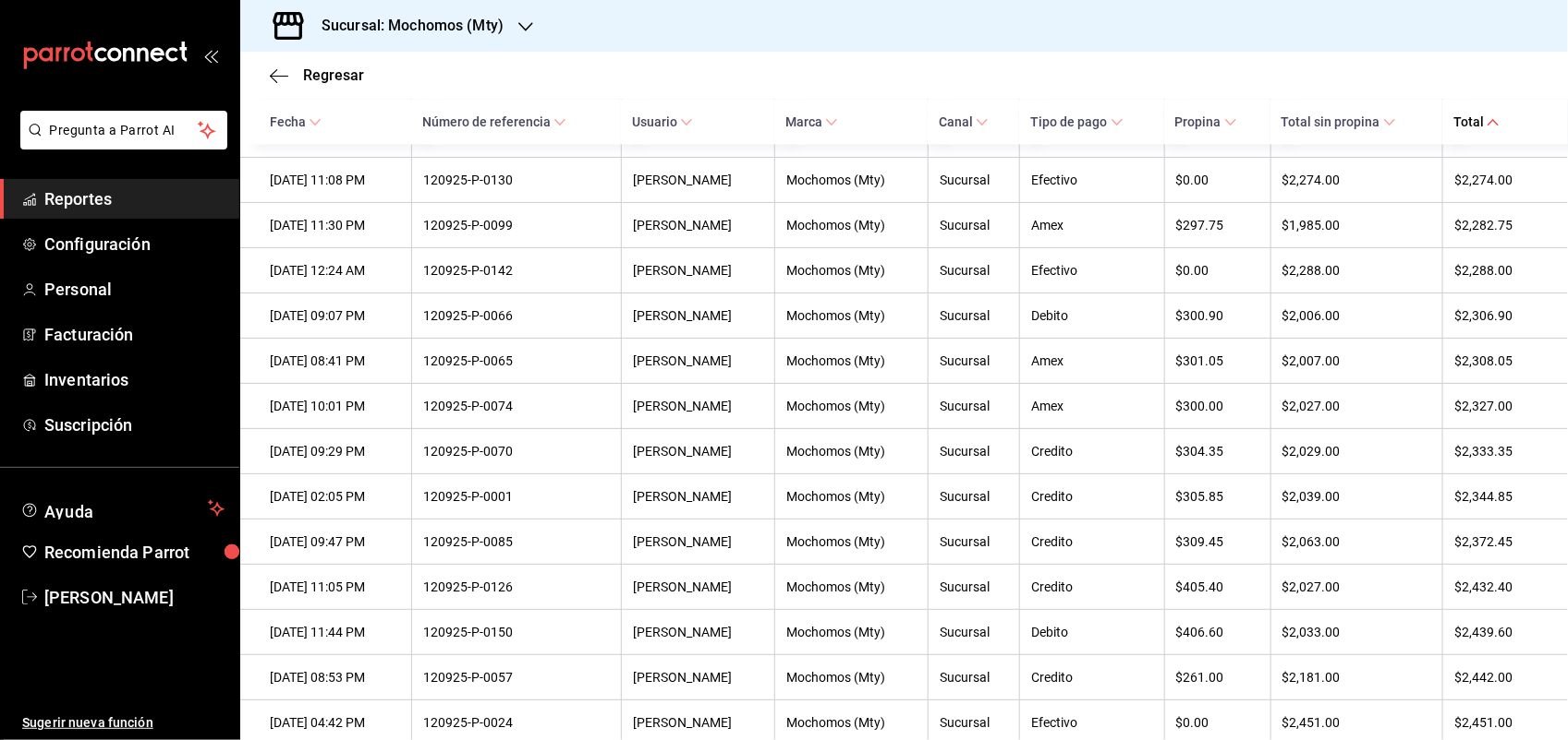
drag, startPoint x: 453, startPoint y: 589, endPoint x: 591, endPoint y: 200, distance: 412.8
click at [591, 52] on div "120925-P-0038" at bounding box center [515, 44] width 186 height 15
